Goal: Information Seeking & Learning: Get advice/opinions

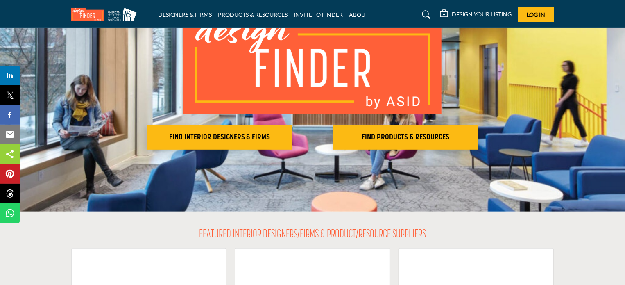
scroll to position [85, 0]
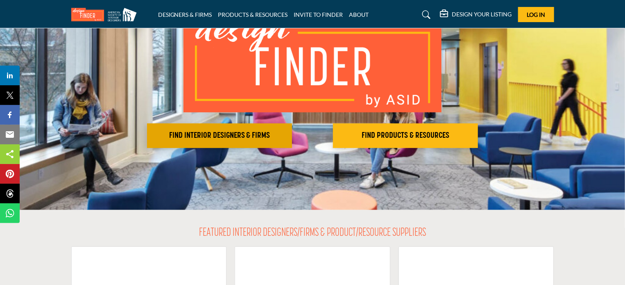
click at [244, 133] on h2 "FIND INTERIOR DESIGNERS & FIRMS" at bounding box center [219, 136] width 140 height 10
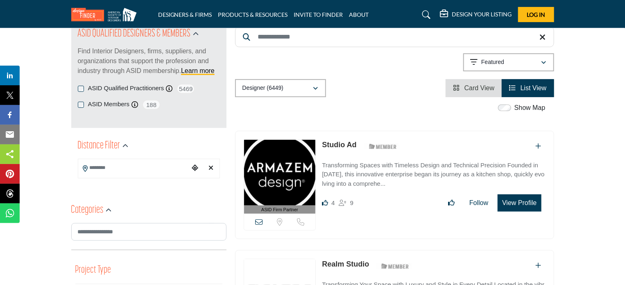
scroll to position [100, 0]
click at [315, 91] on icon "button" at bounding box center [315, 89] width 5 height 6
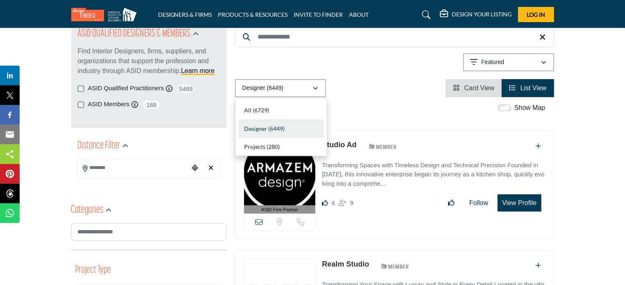
click at [390, 105] on div "Show Map" at bounding box center [390, 108] width 319 height 11
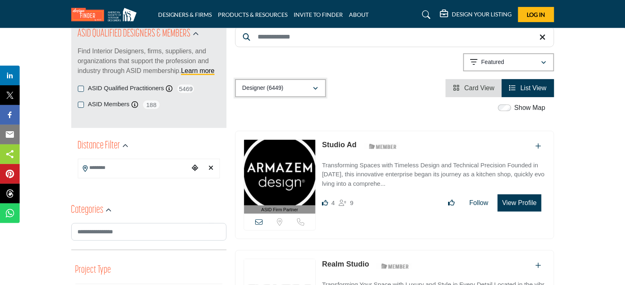
click at [312, 84] on div "Designer (6449)" at bounding box center [277, 88] width 70 height 10
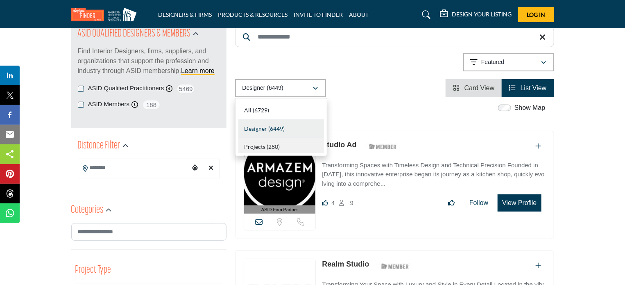
click at [269, 148] on b "(280)" at bounding box center [273, 146] width 13 height 7
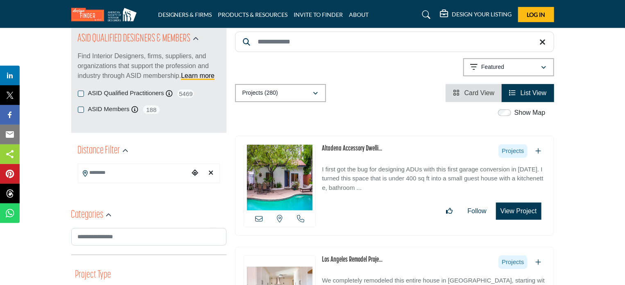
scroll to position [95, 0]
click at [536, 67] on div "Featured" at bounding box center [506, 67] width 70 height 10
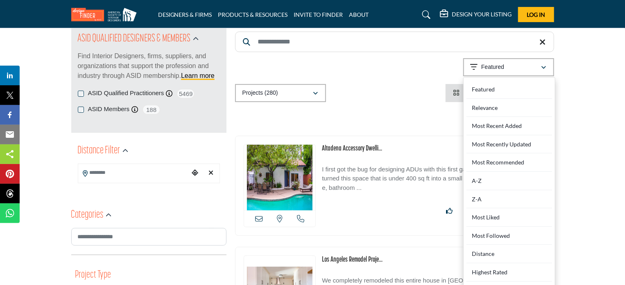
click at [192, 177] on div "Choose your current location" at bounding box center [195, 173] width 12 height 18
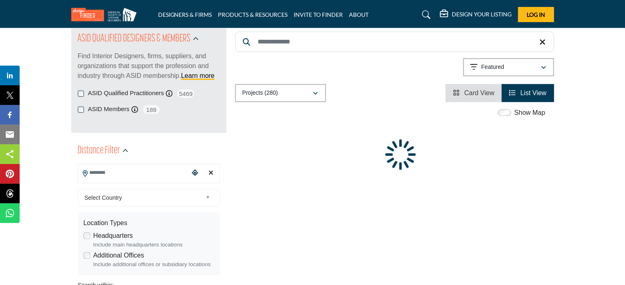
click at [138, 176] on input "Search Location" at bounding box center [133, 173] width 111 height 16
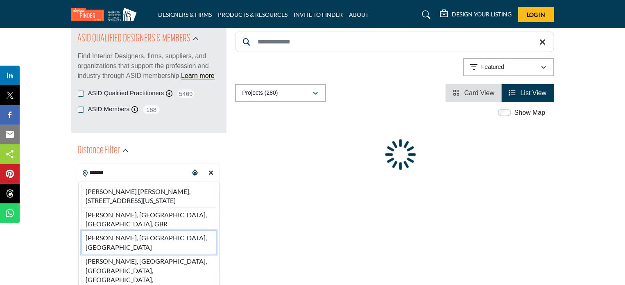
click at [134, 231] on li "Buckley, WA, USA" at bounding box center [149, 242] width 135 height 23
type input "**********"
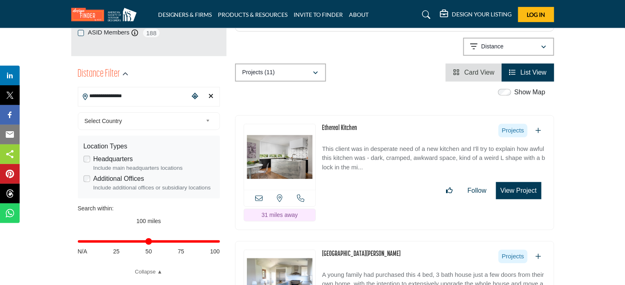
scroll to position [171, 0]
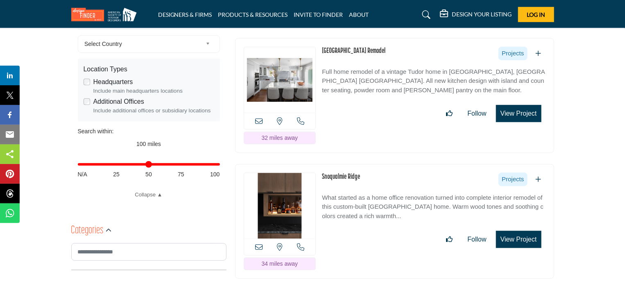
scroll to position [254, 0]
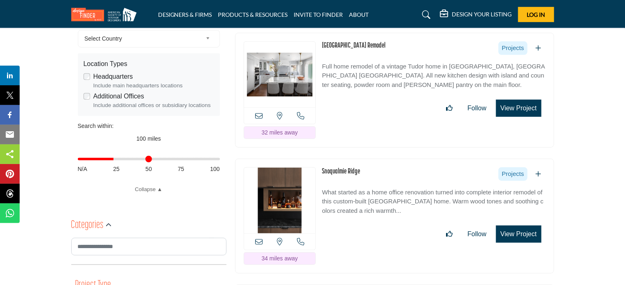
drag, startPoint x: 216, startPoint y: 159, endPoint x: 115, endPoint y: 158, distance: 101.2
click at [115, 158] on input "Distance in miles" at bounding box center [149, 159] width 142 height 2
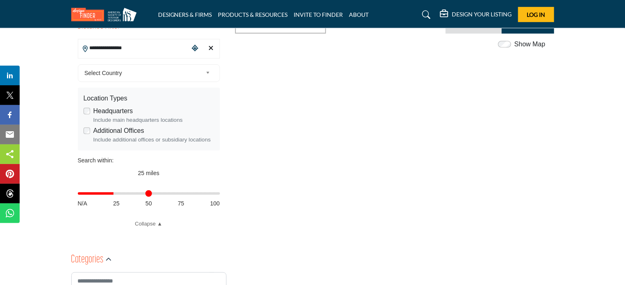
scroll to position [220, 0]
drag, startPoint x: 115, startPoint y: 194, endPoint x: 149, endPoint y: 200, distance: 34.9
type input "**"
click at [149, 193] on input "Distance in miles" at bounding box center [149, 193] width 142 height 2
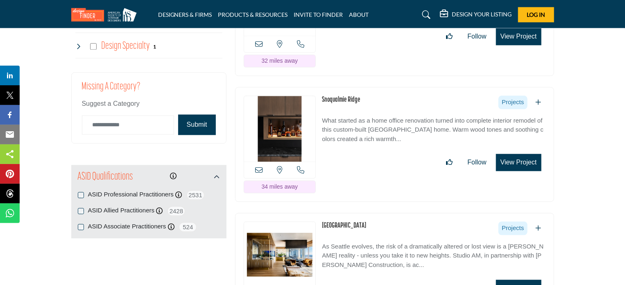
scroll to position [956, 0]
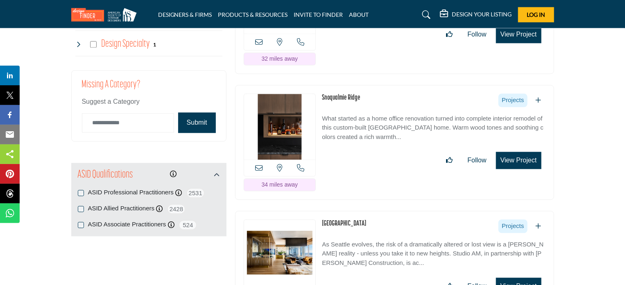
click at [352, 94] on link "Snoqualmie Ridge" at bounding box center [341, 97] width 38 height 7
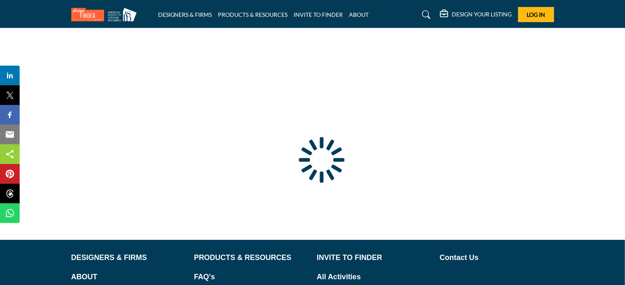
scroll to position [64, 0]
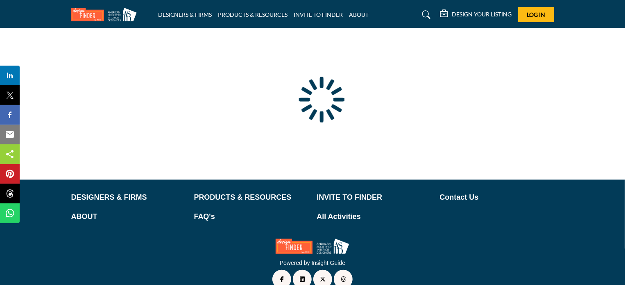
type input "**********"
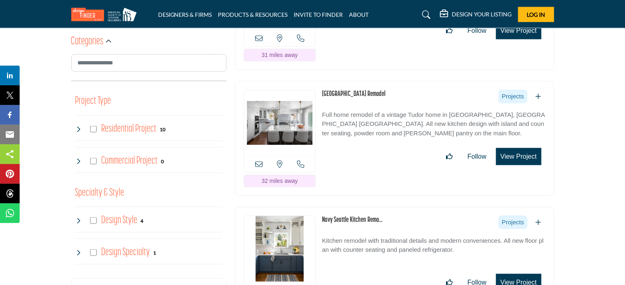
scroll to position [438, 0]
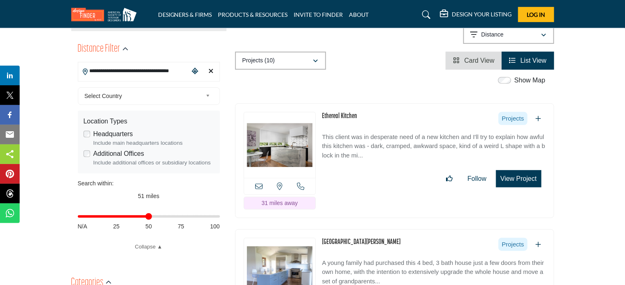
scroll to position [197, 0]
drag, startPoint x: 149, startPoint y: 217, endPoint x: 181, endPoint y: 222, distance: 31.9
type input "**"
click at [181, 217] on input "Distance in miles" at bounding box center [149, 216] width 142 height 2
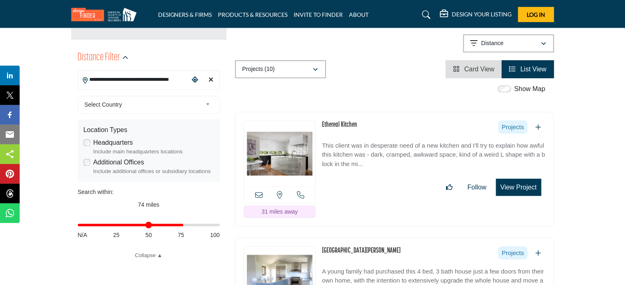
scroll to position [186, 0]
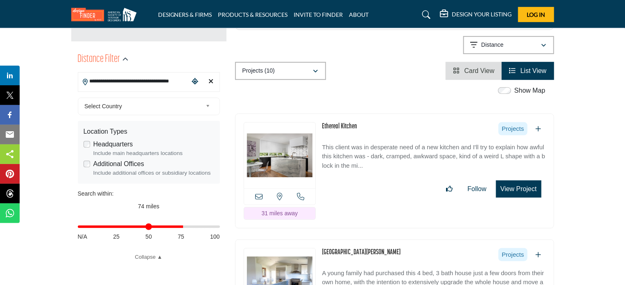
click at [485, 73] on span "Card View" at bounding box center [479, 70] width 30 height 7
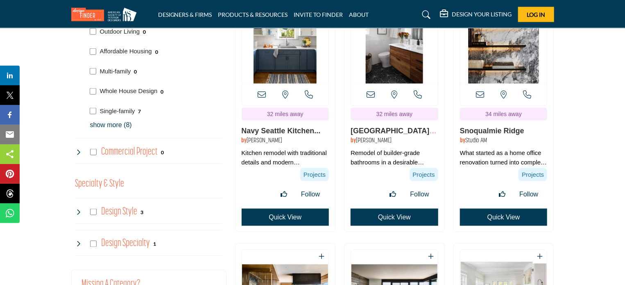
scroll to position [564, 0]
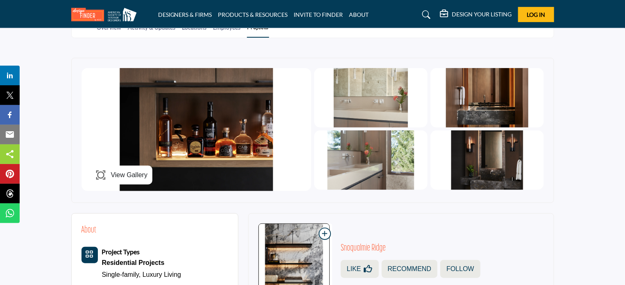
scroll to position [188, 0]
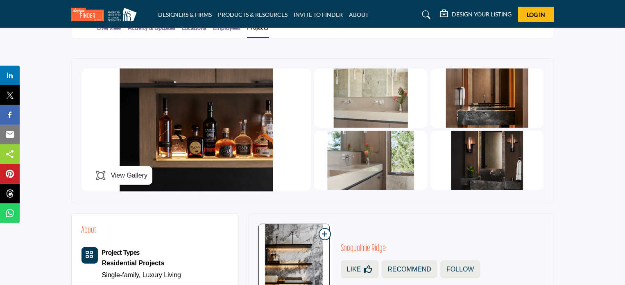
click at [131, 171] on span "View Gallery" at bounding box center [129, 175] width 37 height 10
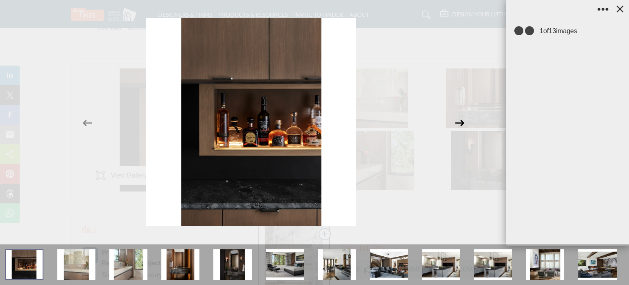
click at [465, 125] on icon at bounding box center [460, 123] width 16 height 16
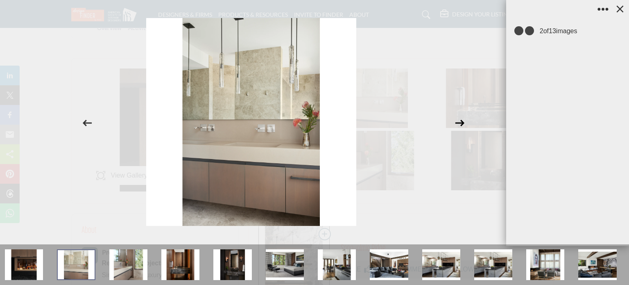
click at [465, 125] on icon at bounding box center [460, 123] width 16 height 16
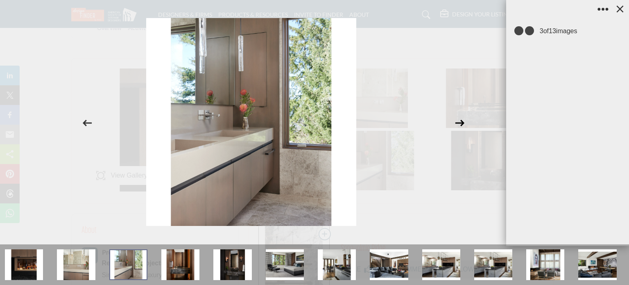
click at [465, 125] on icon at bounding box center [460, 123] width 16 height 16
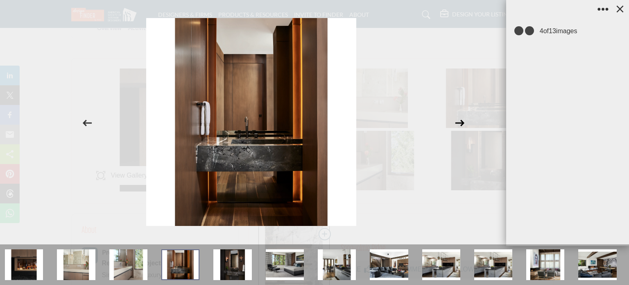
click at [465, 125] on icon at bounding box center [460, 123] width 16 height 16
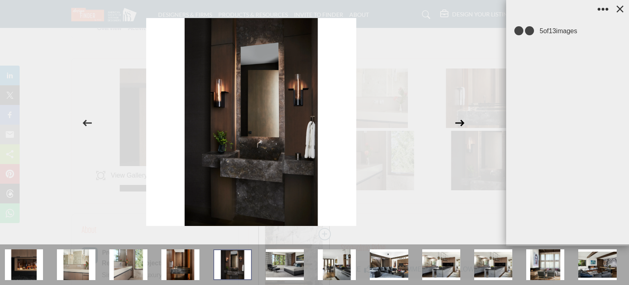
click at [465, 125] on icon at bounding box center [460, 123] width 16 height 16
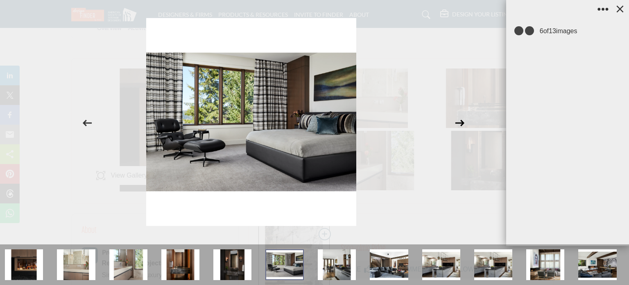
click at [465, 125] on icon at bounding box center [460, 123] width 16 height 16
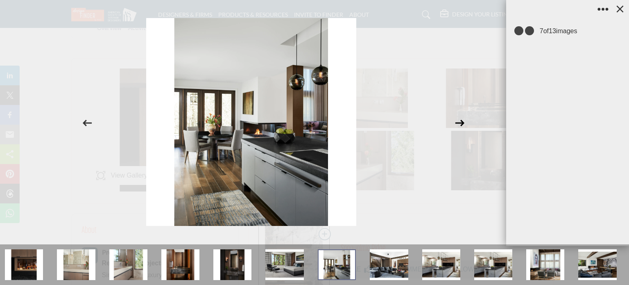
click at [465, 125] on icon at bounding box center [460, 123] width 16 height 16
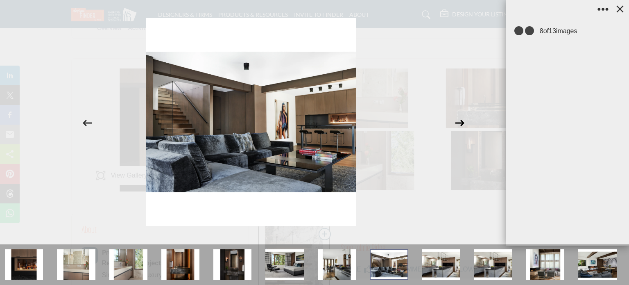
click at [465, 125] on icon at bounding box center [460, 123] width 16 height 16
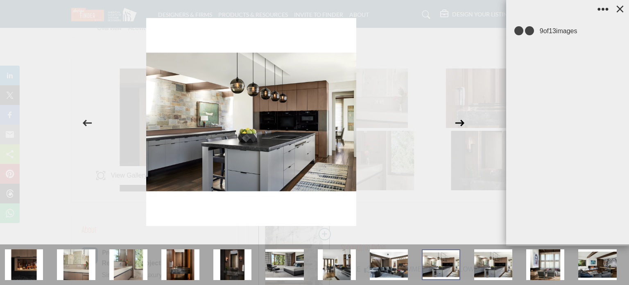
click at [465, 125] on icon at bounding box center [460, 123] width 16 height 16
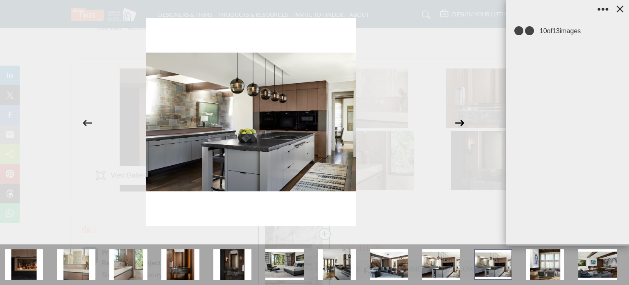
click at [465, 125] on icon at bounding box center [460, 123] width 16 height 16
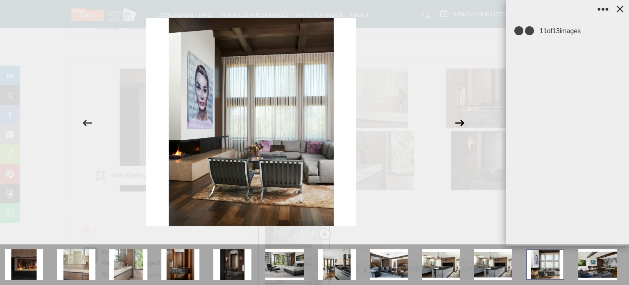
click at [465, 125] on icon at bounding box center [460, 123] width 16 height 16
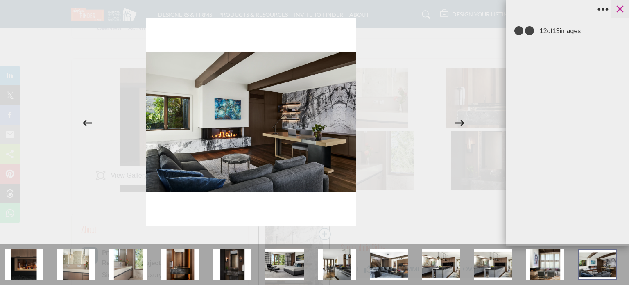
click at [621, 11] on icon at bounding box center [620, 9] width 12 height 12
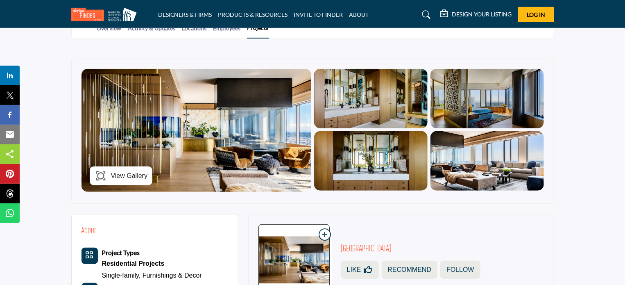
scroll to position [187, 0]
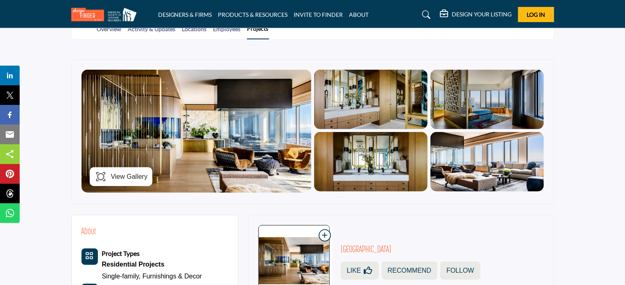
click at [140, 172] on span "View Gallery" at bounding box center [129, 177] width 37 height 10
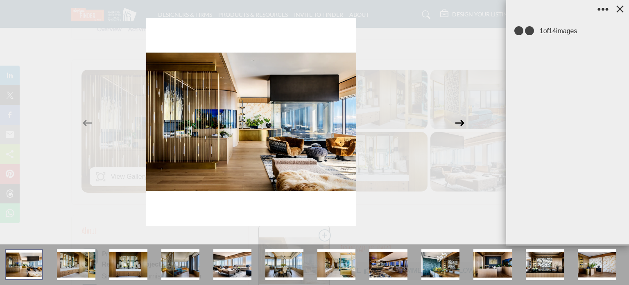
click at [463, 120] on icon at bounding box center [460, 123] width 16 height 16
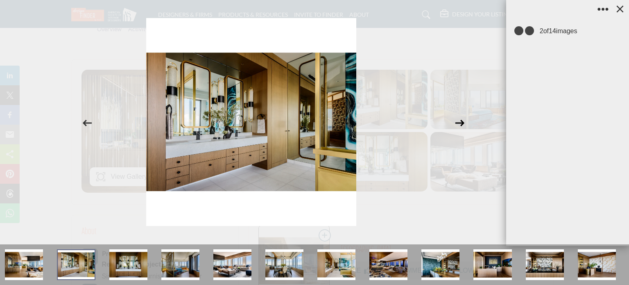
click at [463, 120] on icon at bounding box center [460, 123] width 16 height 16
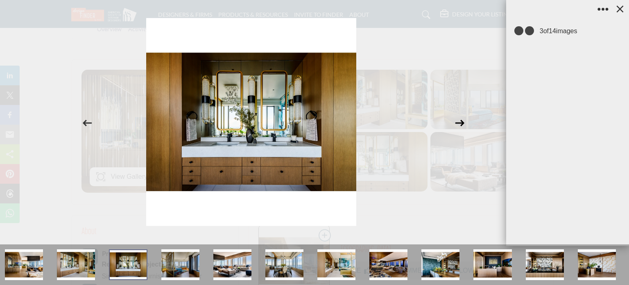
click at [463, 120] on icon at bounding box center [460, 123] width 16 height 16
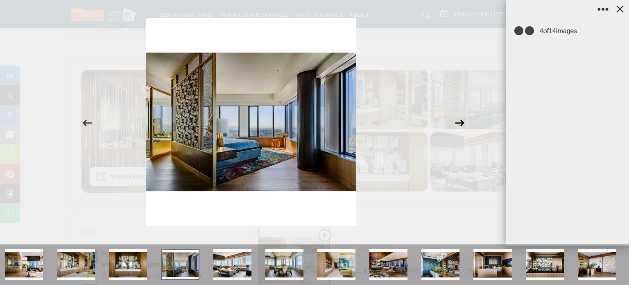
click at [463, 120] on icon at bounding box center [460, 123] width 16 height 16
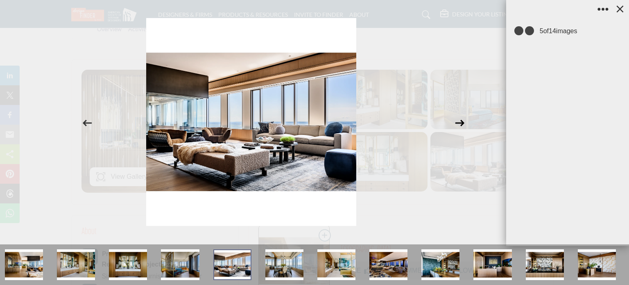
click at [463, 120] on icon at bounding box center [460, 123] width 16 height 16
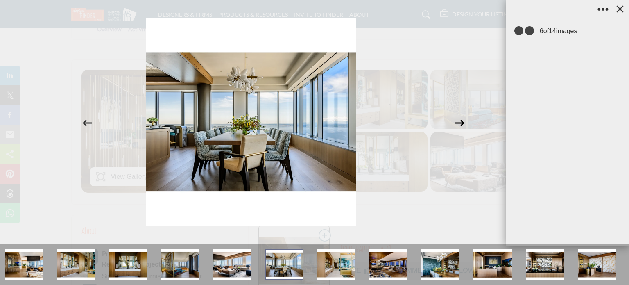
click at [463, 120] on icon at bounding box center [460, 123] width 16 height 16
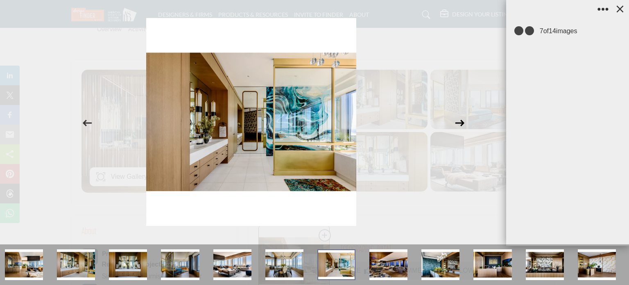
click at [463, 120] on icon at bounding box center [460, 123] width 16 height 16
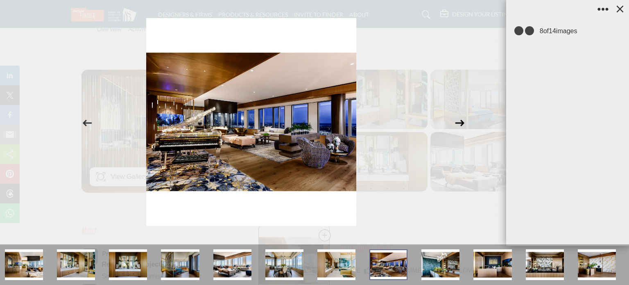
click at [463, 120] on icon at bounding box center [460, 123] width 16 height 16
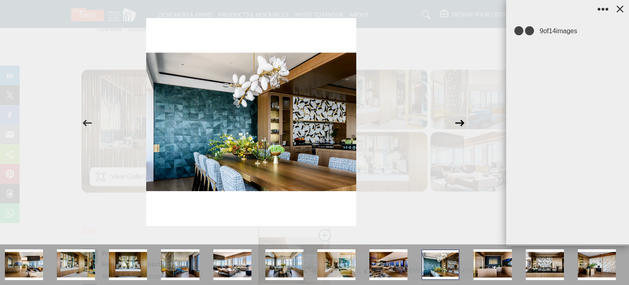
click at [463, 120] on icon at bounding box center [460, 123] width 16 height 16
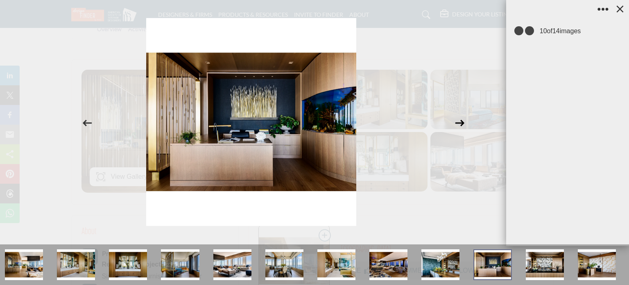
click at [463, 120] on icon at bounding box center [460, 123] width 16 height 16
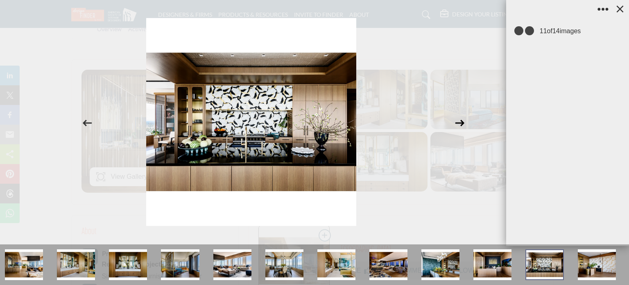
click at [463, 120] on icon at bounding box center [460, 123] width 16 height 16
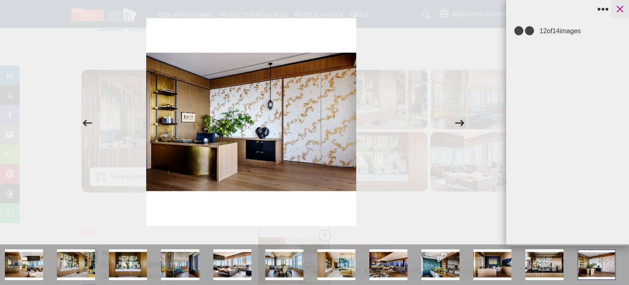
click at [622, 12] on icon at bounding box center [620, 9] width 12 height 12
